Goal: Information Seeking & Learning: Find specific fact

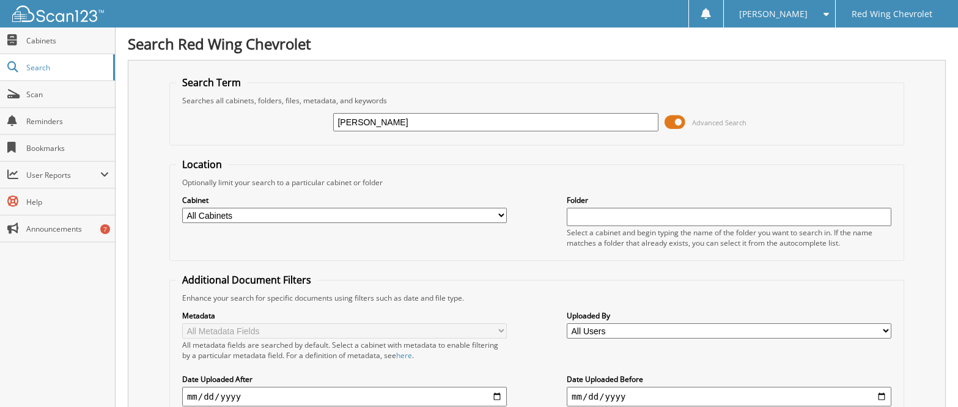
type input "[PERSON_NAME]"
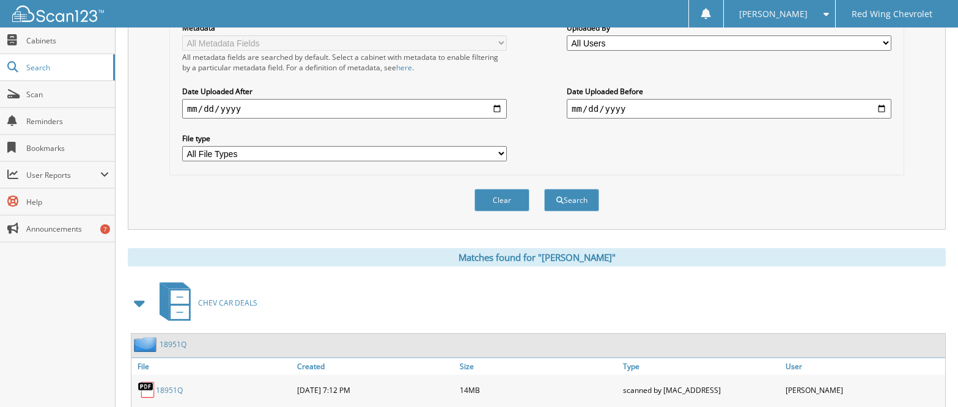
scroll to position [344, 0]
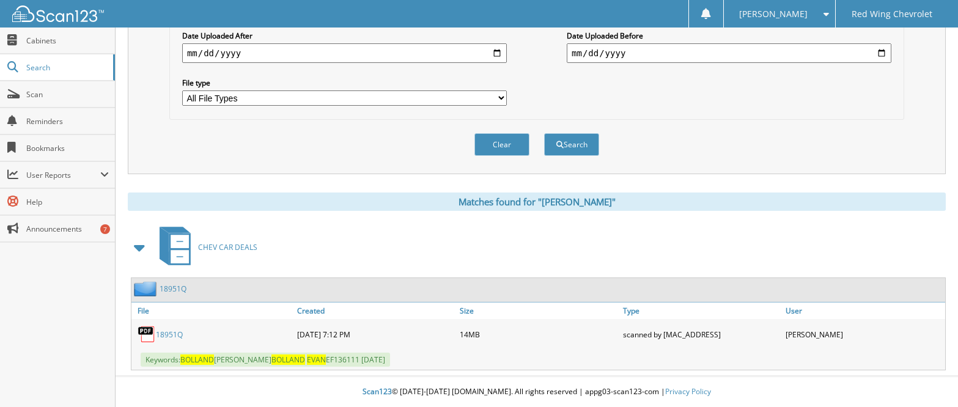
click at [169, 331] on link "18951Q" at bounding box center [169, 335] width 27 height 10
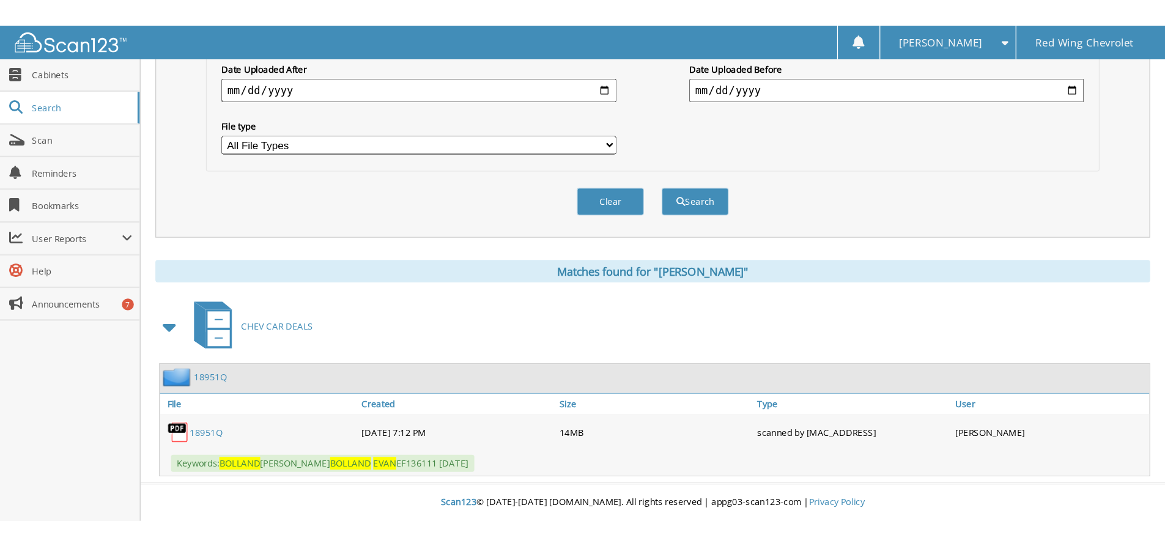
scroll to position [205, 0]
